Goal: Task Accomplishment & Management: Use online tool/utility

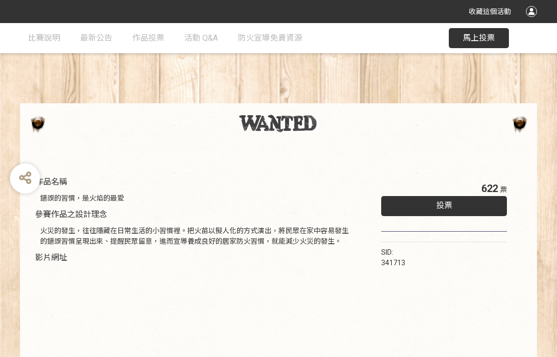
click at [472, 35] on span "馬上投票" at bounding box center [479, 38] width 32 height 10
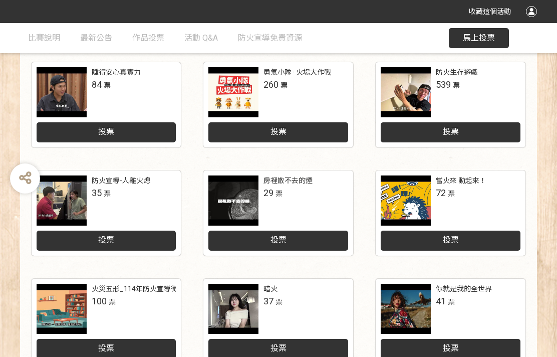
scroll to position [478, 0]
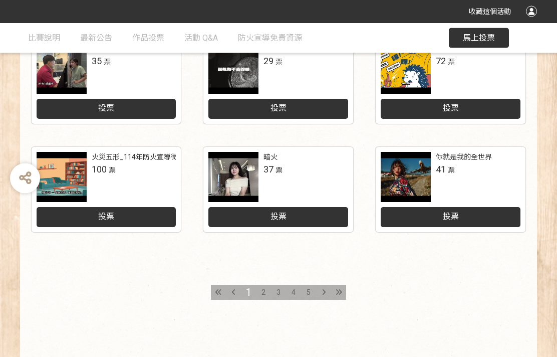
click at [263, 293] on span "2" at bounding box center [264, 293] width 4 height 8
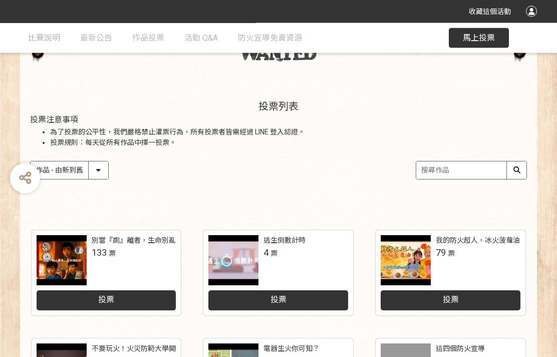
scroll to position [60, 0]
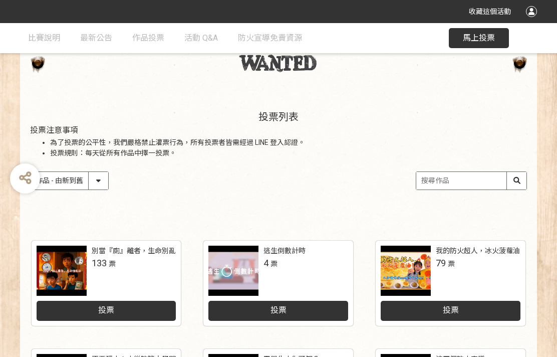
click at [107, 188] on select "作品 - 由新到舊 作品 - 由舊到新 票數 - 由多到少 票數 - 由少到多" at bounding box center [70, 181] width 78 height 18
click at [98, 186] on select "作品 - 由新到舊 作品 - 由舊到新 票數 - 由多到少 票數 - 由少到多" at bounding box center [70, 181] width 78 height 18
select select "vote"
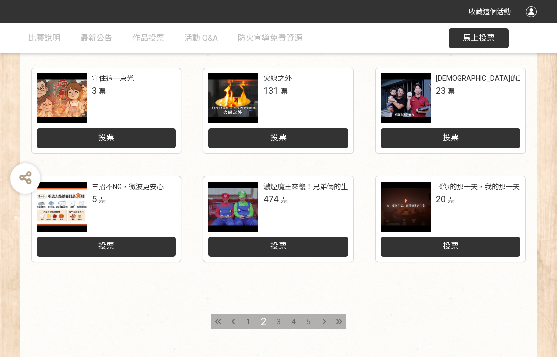
scroll to position [478, 0]
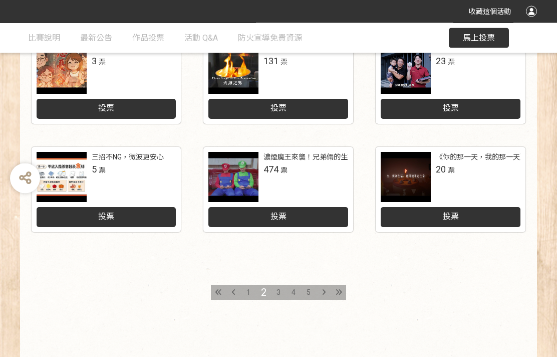
click at [246, 296] on div "1" at bounding box center [248, 292] width 15 height 15
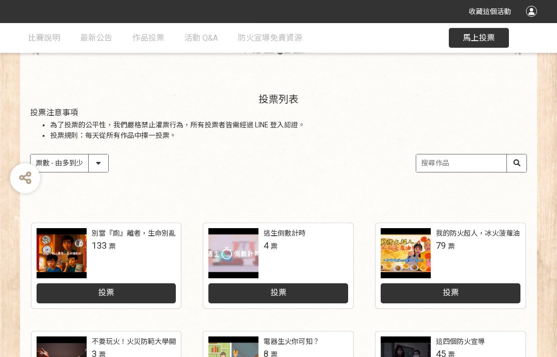
scroll to position [0, 0]
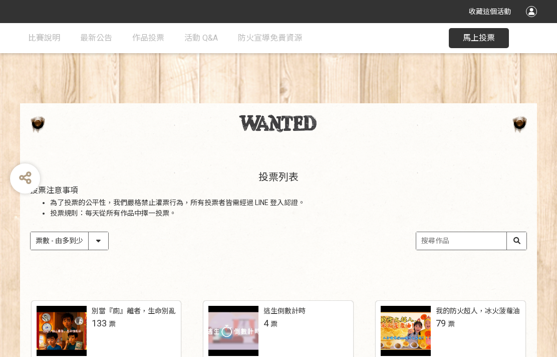
click at [100, 242] on select "作品 - 由新到舊 作品 - 由舊到新 票數 - 由多到少 票數 - 由少到多" at bounding box center [70, 241] width 78 height 18
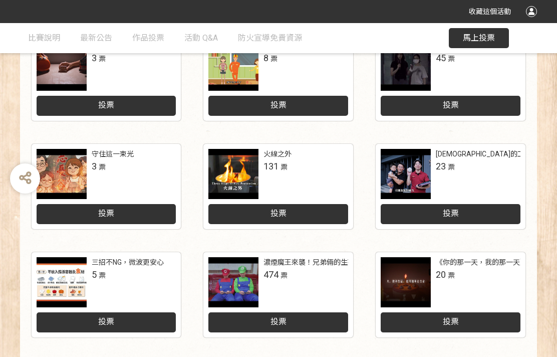
scroll to position [478, 0]
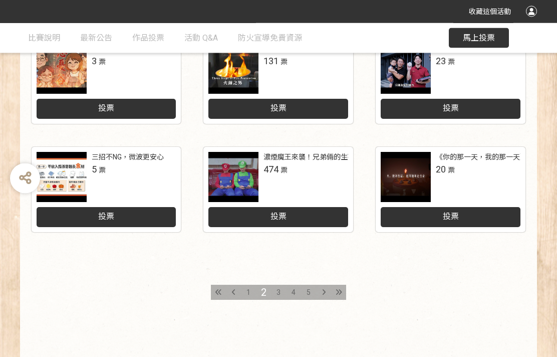
click at [249, 294] on span "1" at bounding box center [249, 293] width 4 height 8
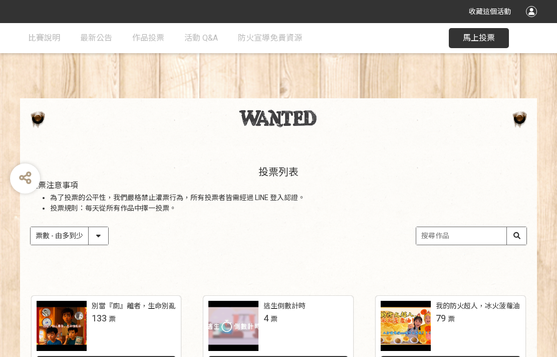
scroll to position [0, 0]
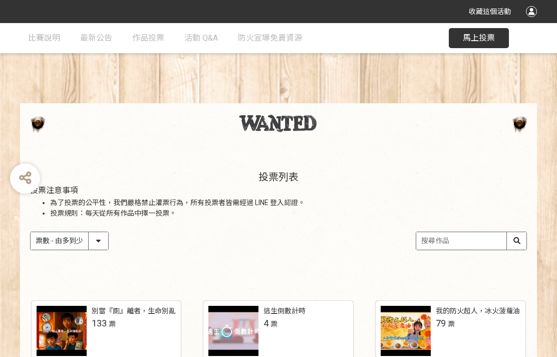
click at [468, 37] on span "馬上投票" at bounding box center [479, 38] width 32 height 10
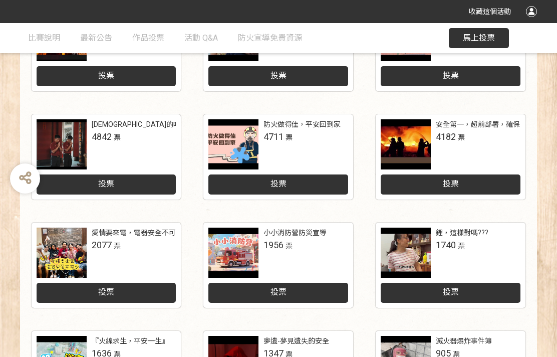
scroll to position [478, 0]
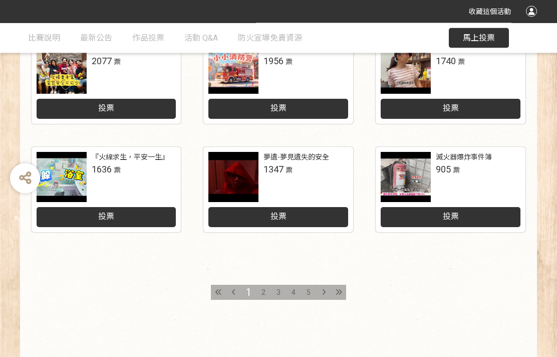
click at [269, 295] on div "2" at bounding box center [263, 292] width 15 height 15
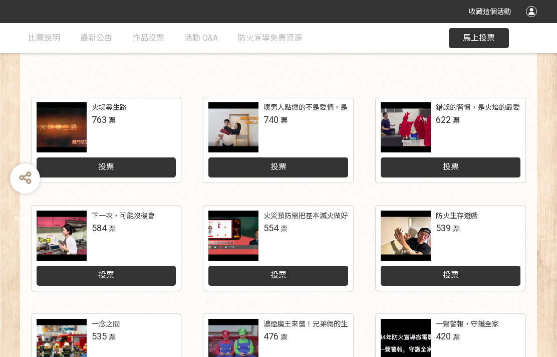
scroll to position [221, 0]
